Goal: Information Seeking & Learning: Learn about a topic

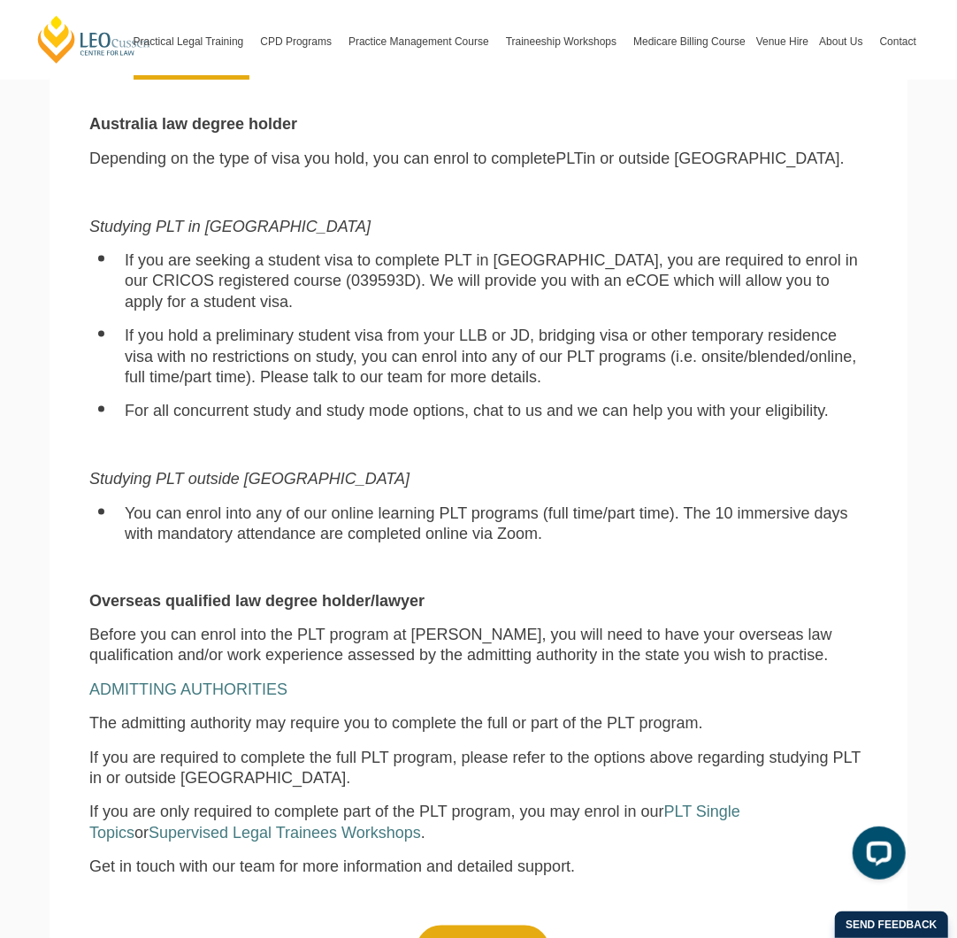
scroll to position [1001, 0]
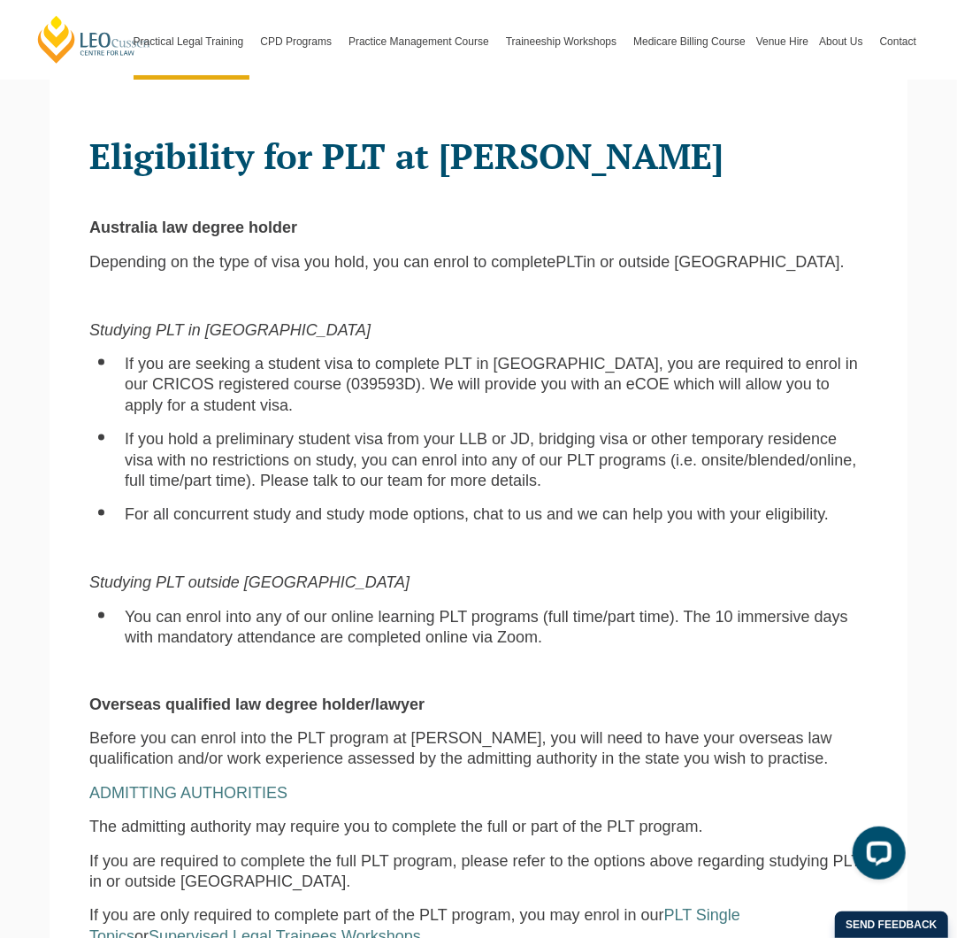
click at [300, 368] on span "If you are seeking a student visa to complete PLT in Australia, you are require…" at bounding box center [491, 384] width 733 height 59
copy span "039593D"
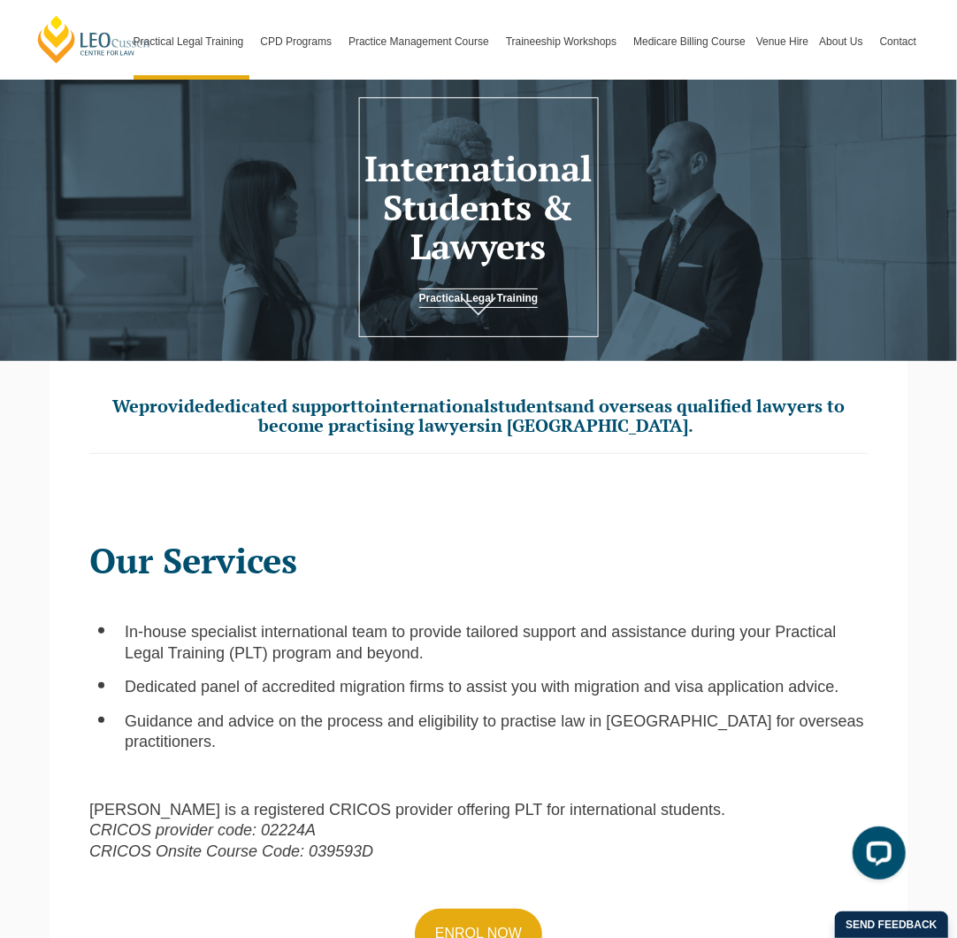
scroll to position [0, 0]
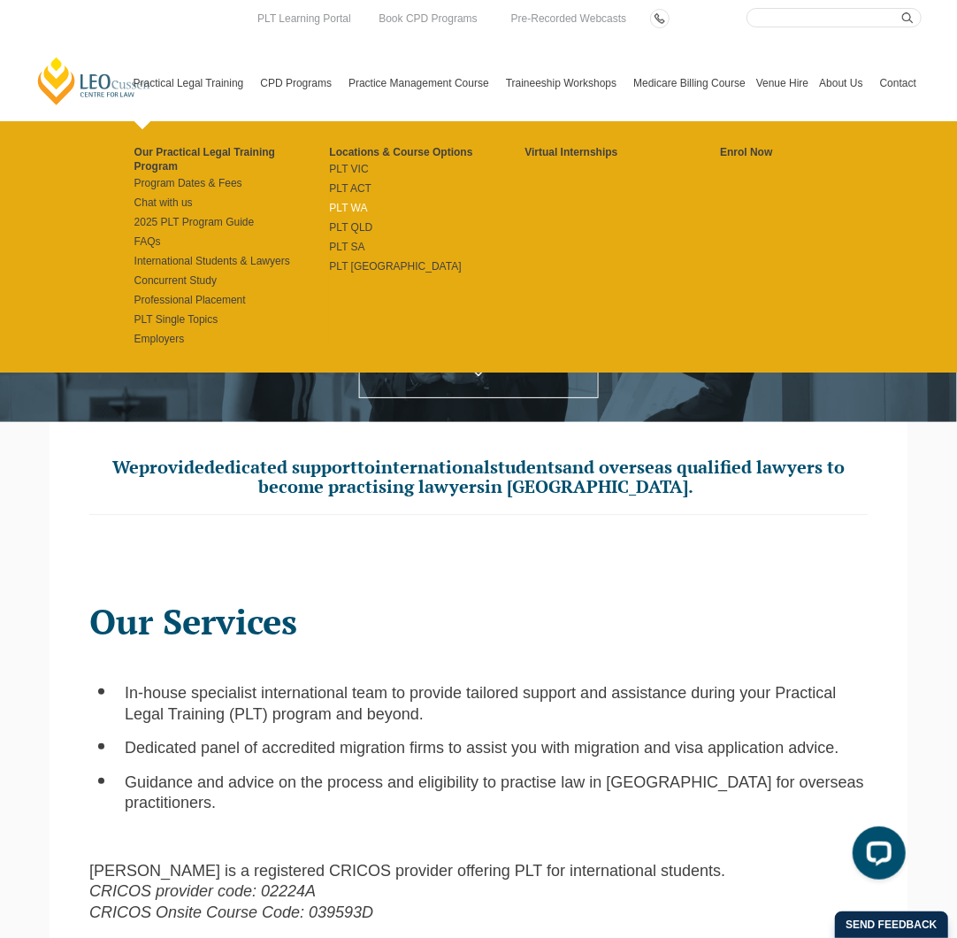
click at [361, 213] on link "PLT WA" at bounding box center [427, 208] width 196 height 14
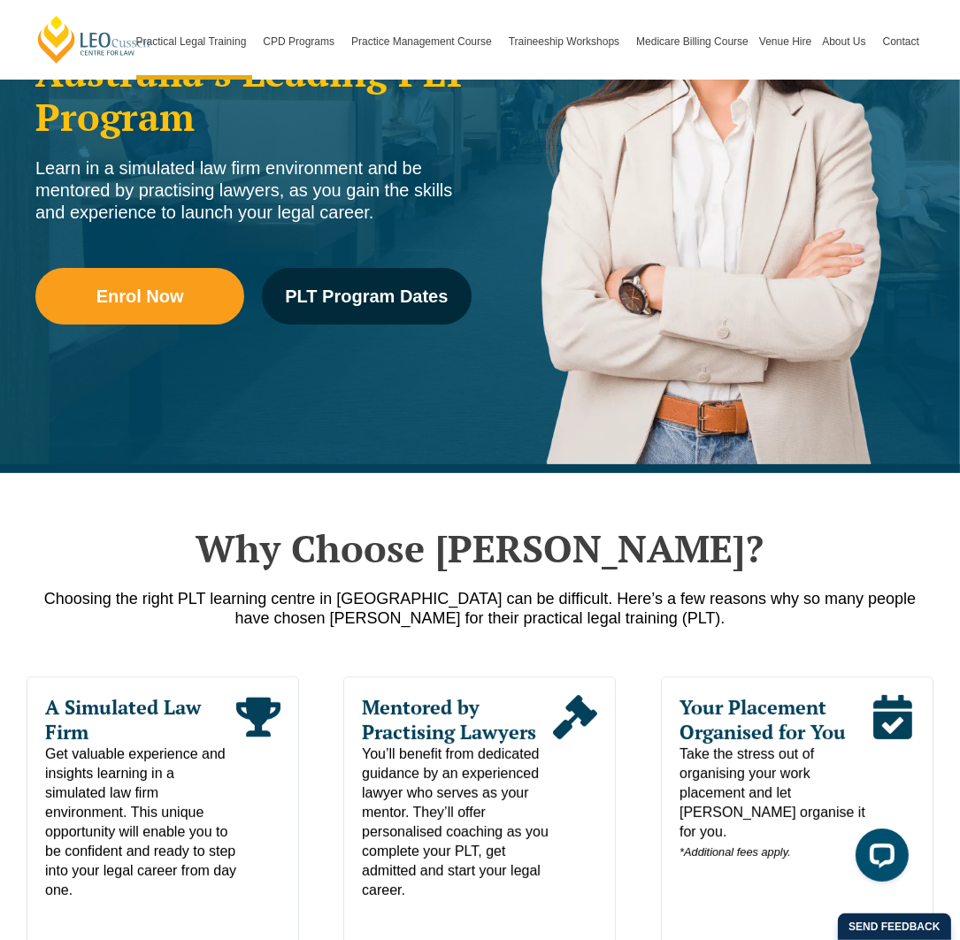
scroll to position [708, 0]
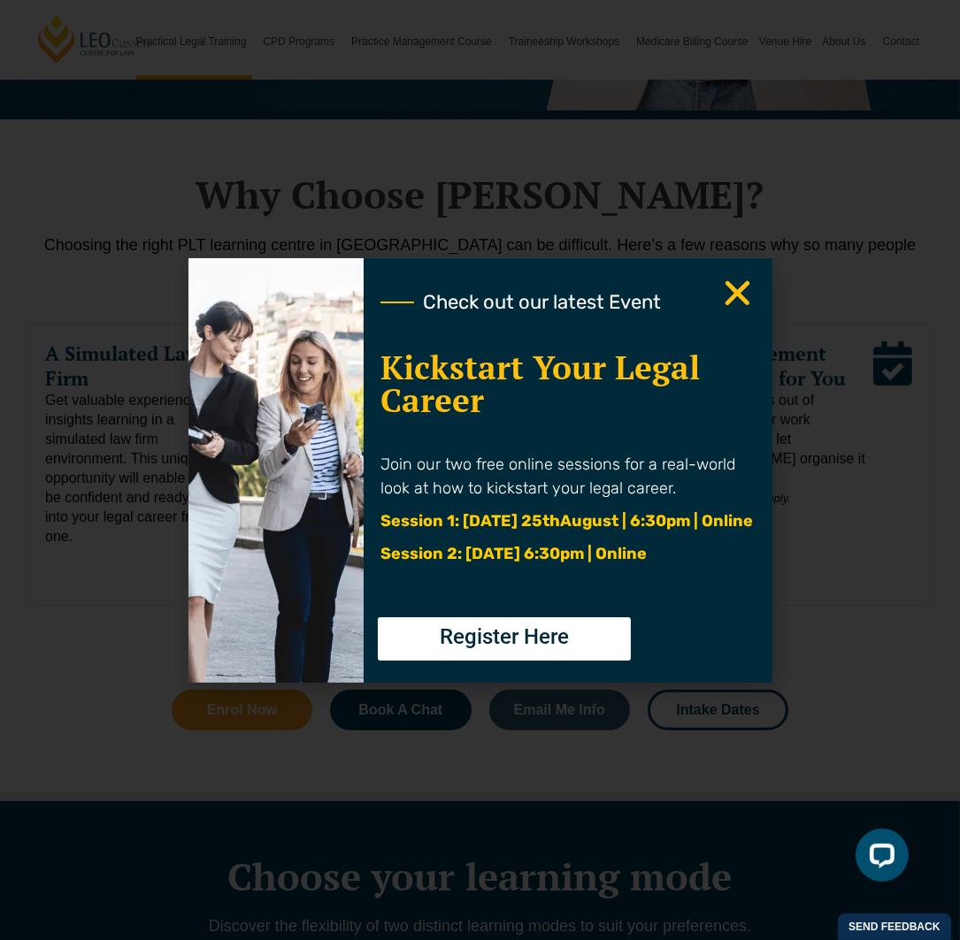
click at [485, 141] on div "Check out our latest Event Kickstart Your Legal Career Join our two free online…" at bounding box center [480, 470] width 960 height 940
